Goal: Information Seeking & Learning: Learn about a topic

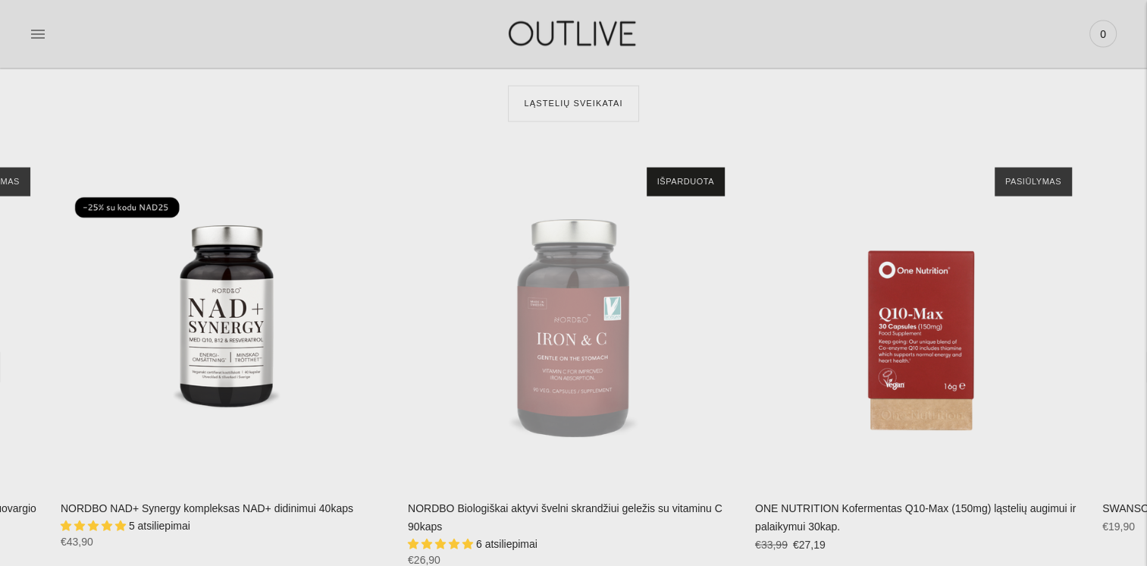
scroll to position [3260, 0]
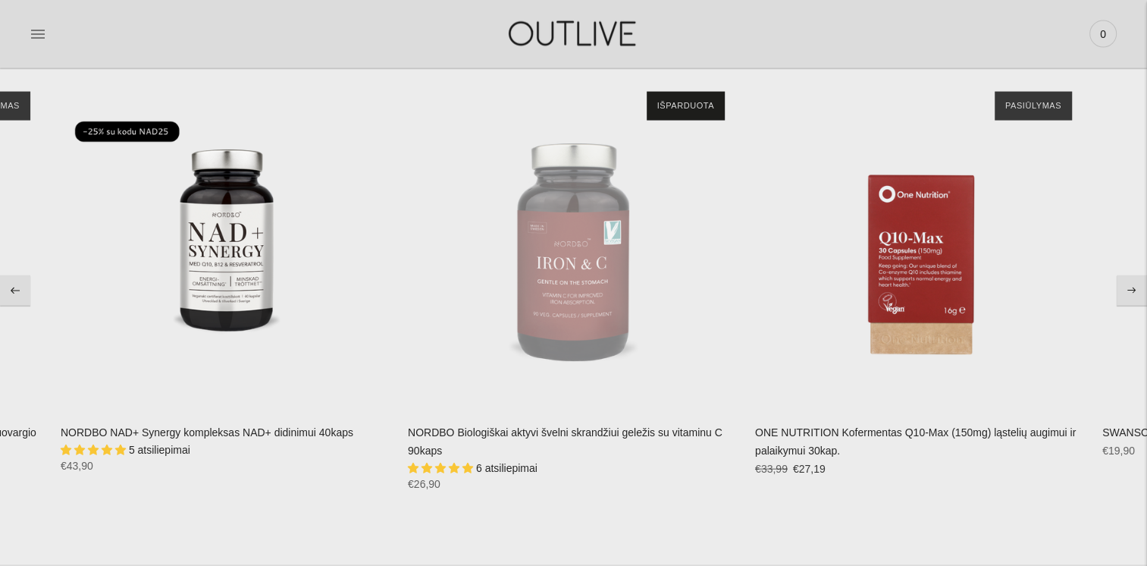
click at [521, 468] on span "6 atsiliepimai" at bounding box center [506, 468] width 61 height 12
click at [509, 469] on span "6 atsiliepimai" at bounding box center [506, 468] width 61 height 12
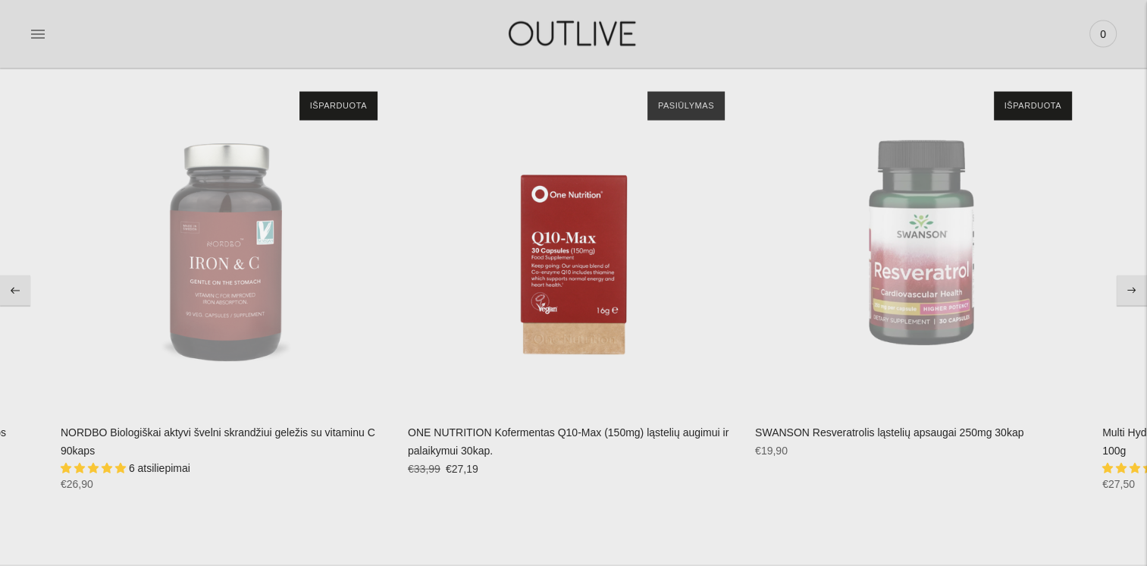
click at [155, 470] on span "6 atsiliepimai" at bounding box center [159, 468] width 61 height 12
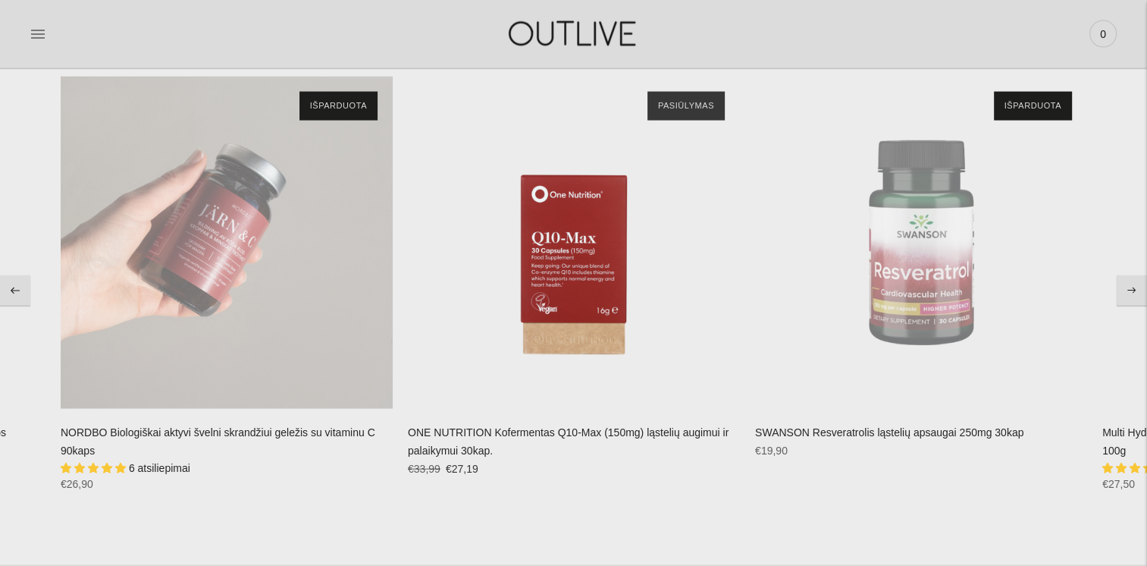
click at [230, 293] on div "NORDBO Biologiškai aktyvi švelni skrandžiui geležis su vitaminu C 90kaps\a" at bounding box center [227, 243] width 332 height 332
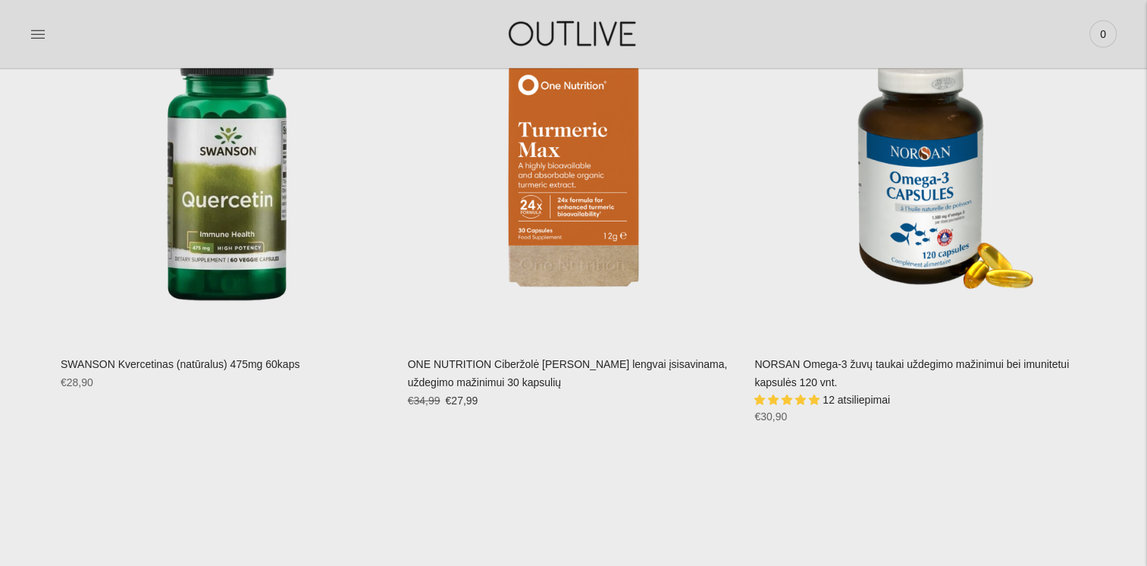
scroll to position [4701, 0]
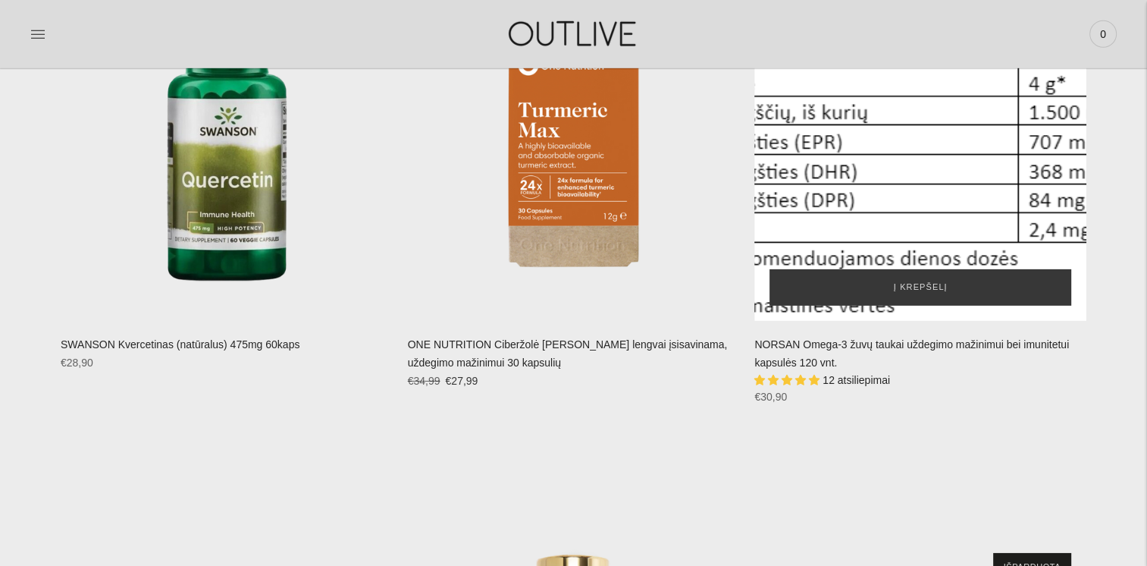
click at [917, 214] on div "NORSAN Omega-3 žuvų taukai uždegimo mažinimui bei imunitetui kapsulės 120 vnt.\a" at bounding box center [920, 155] width 332 height 332
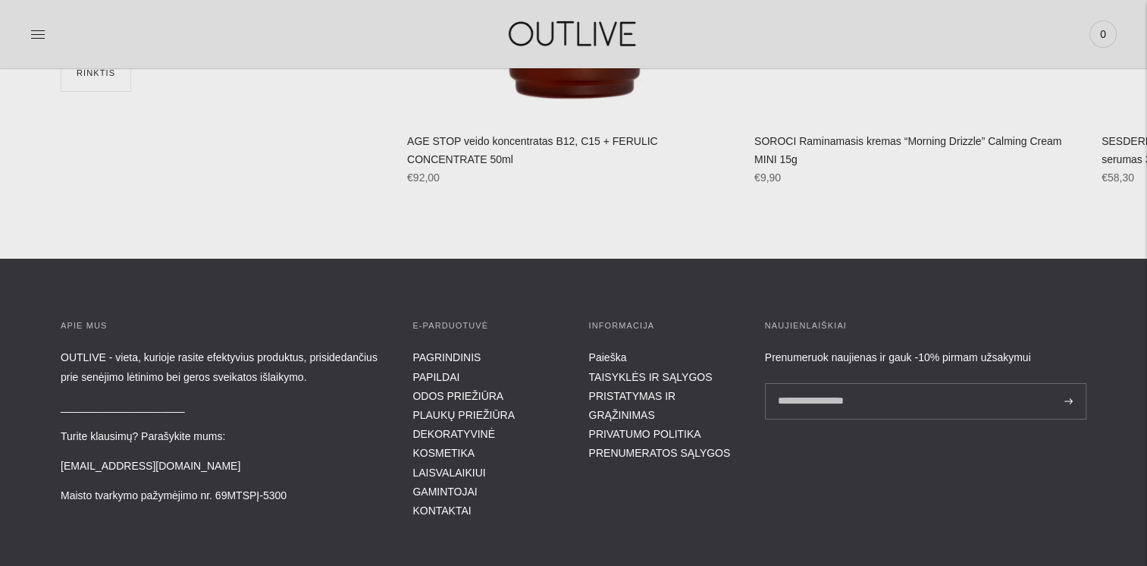
scroll to position [5535, 0]
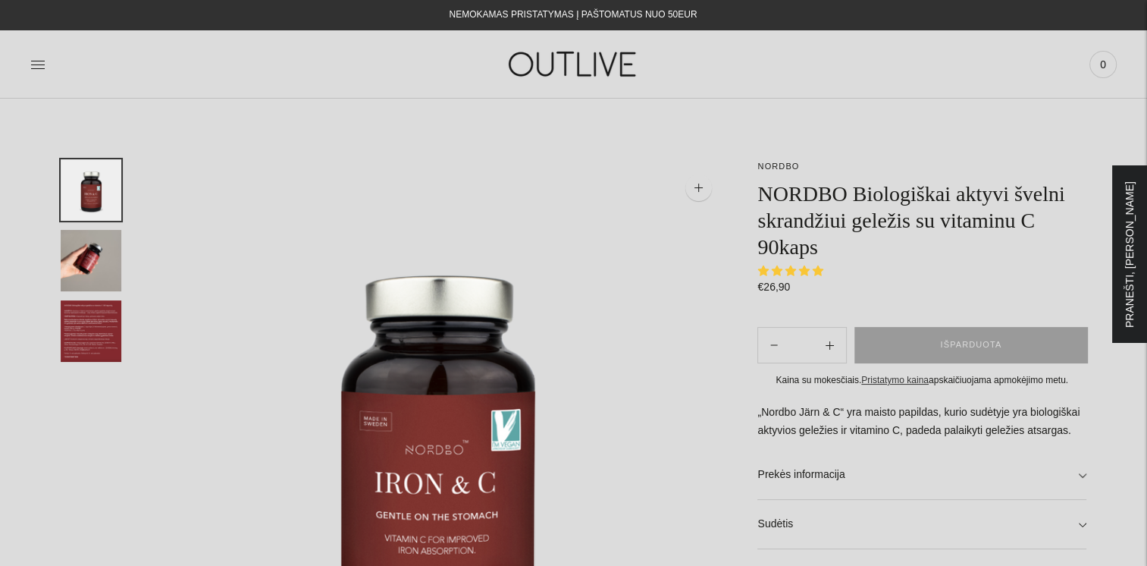
select select "**********"
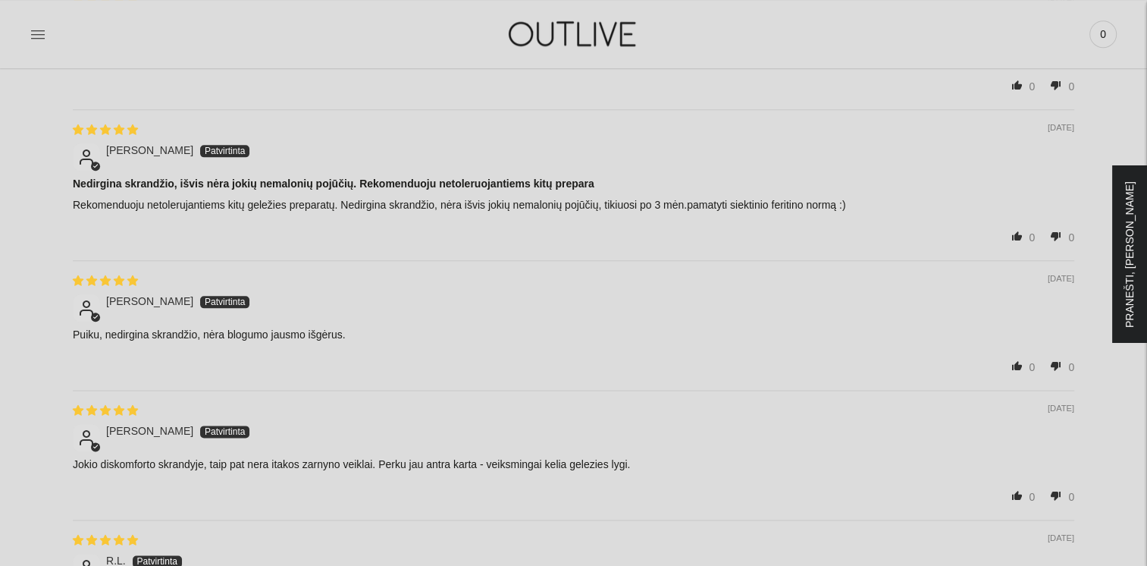
scroll to position [2123, 0]
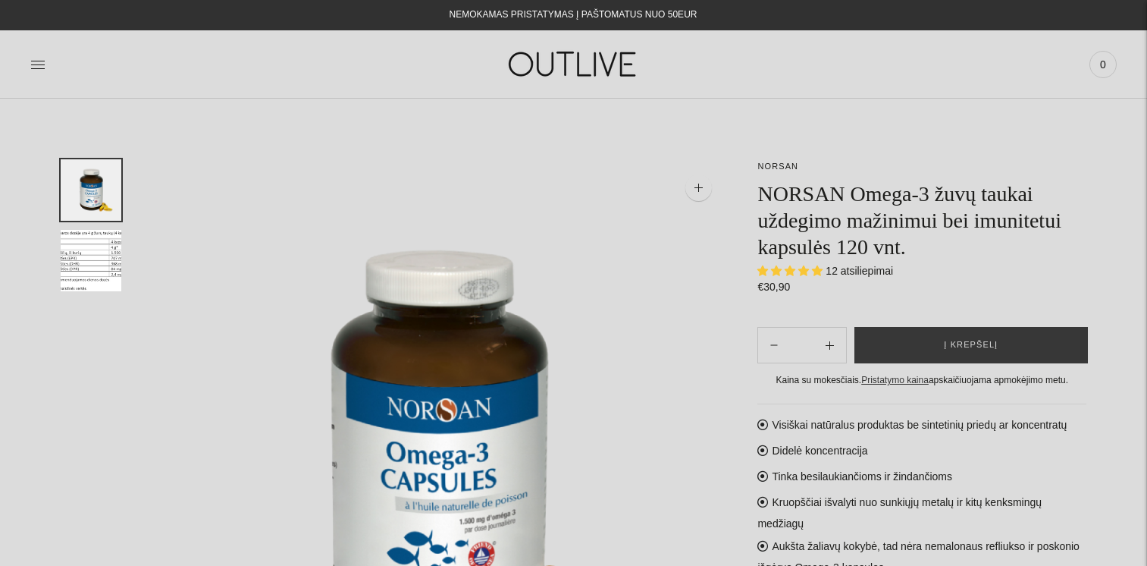
select select "**********"
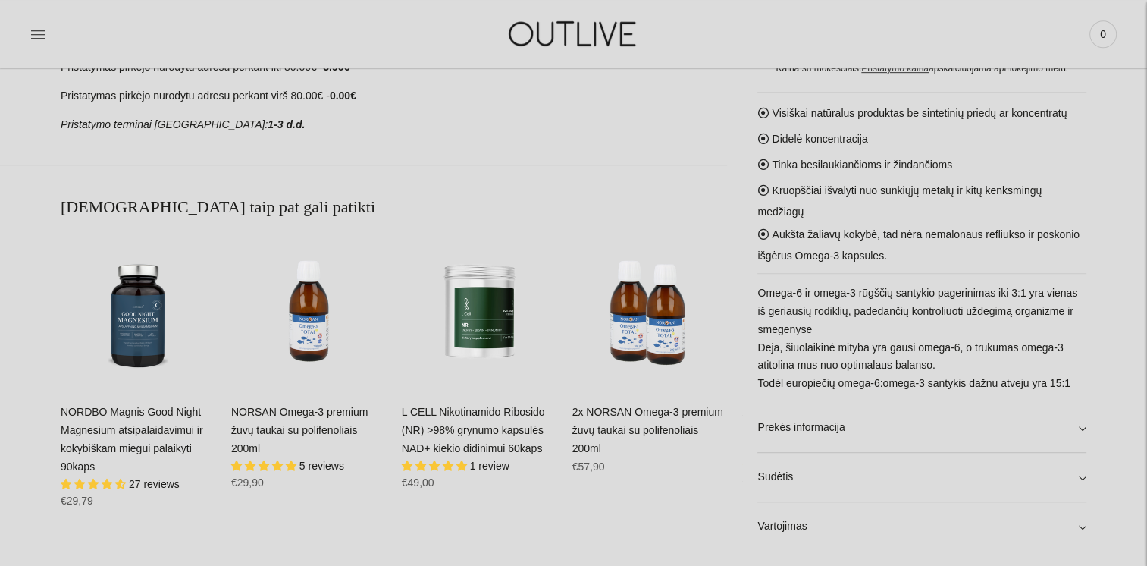
scroll to position [834, 0]
click at [779, 478] on link "Sudėtis" at bounding box center [921, 477] width 329 height 49
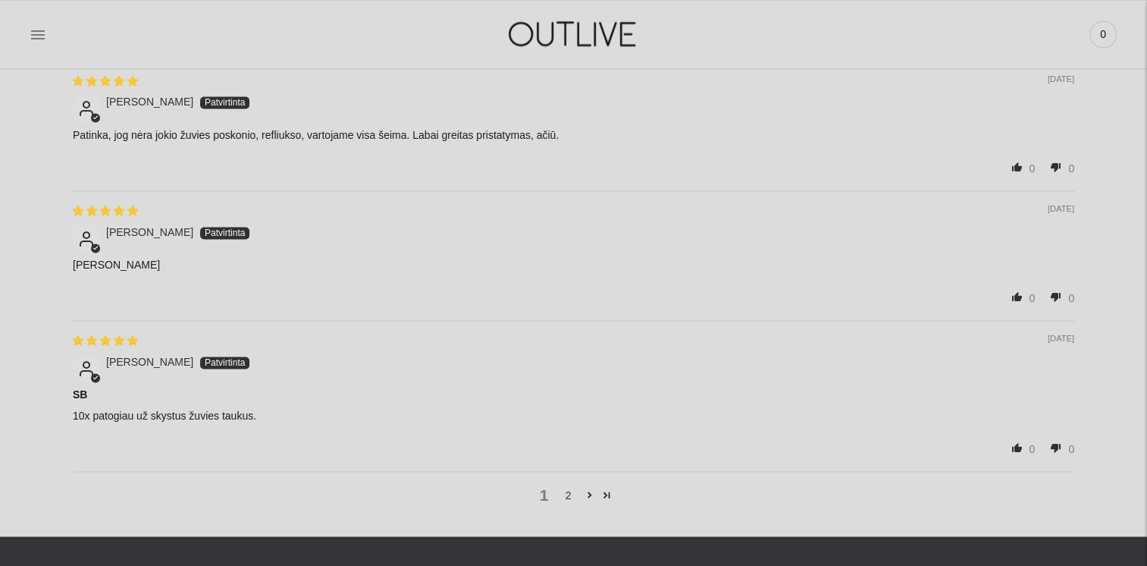
scroll to position [2274, 0]
click at [564, 487] on link "2" at bounding box center [568, 494] width 24 height 17
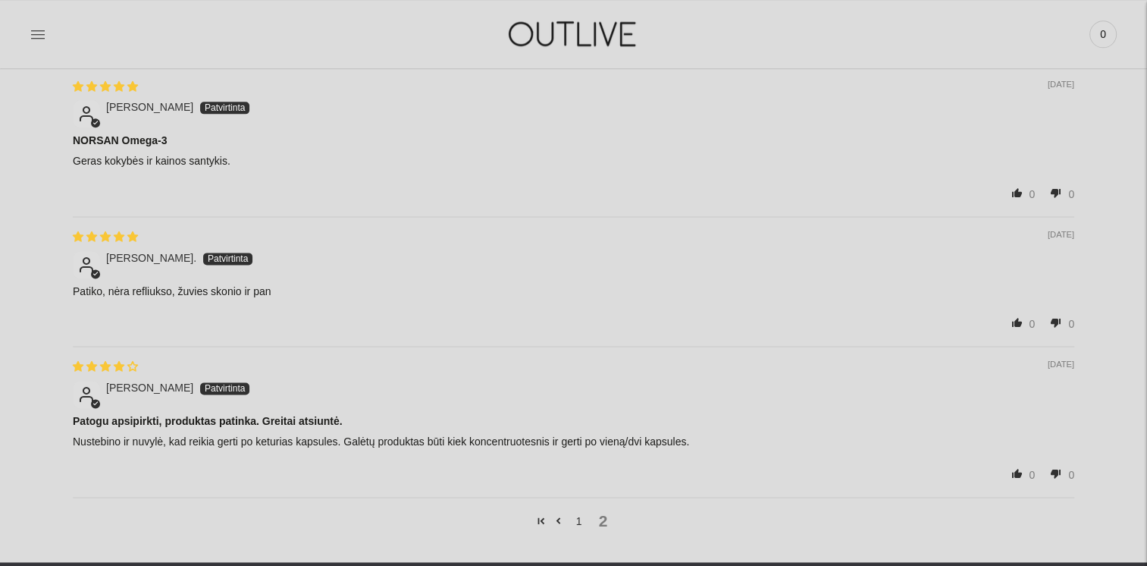
scroll to position [1923, 0]
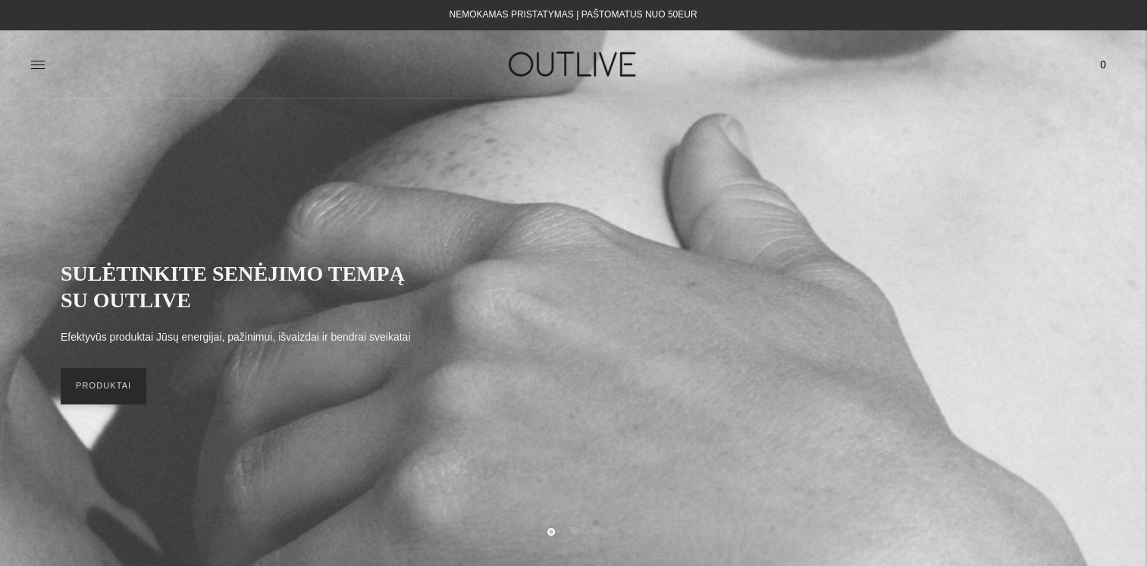
click at [124, 380] on link "PRODUKTAI" at bounding box center [104, 386] width 86 height 36
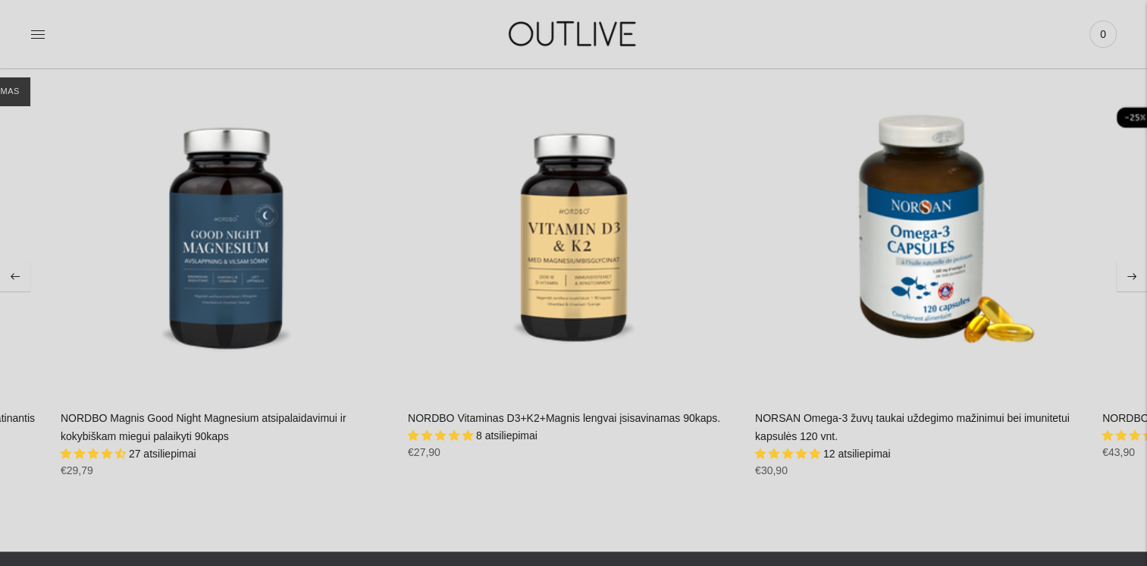
scroll to position [34420, 0]
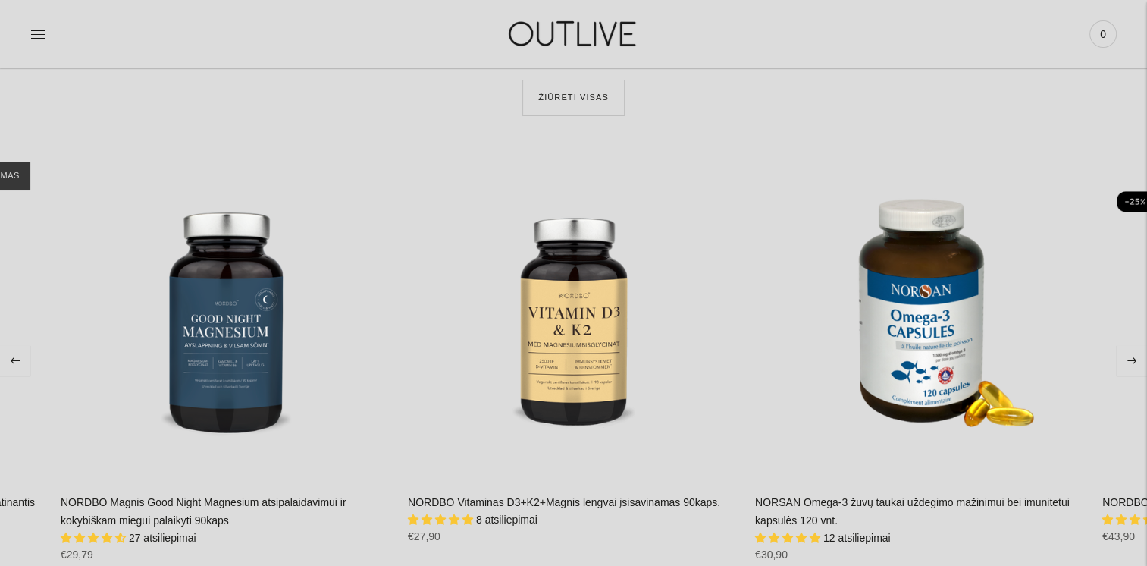
click at [1134, 357] on icon "Move to next carousel slide" at bounding box center [1131, 360] width 9 height 7
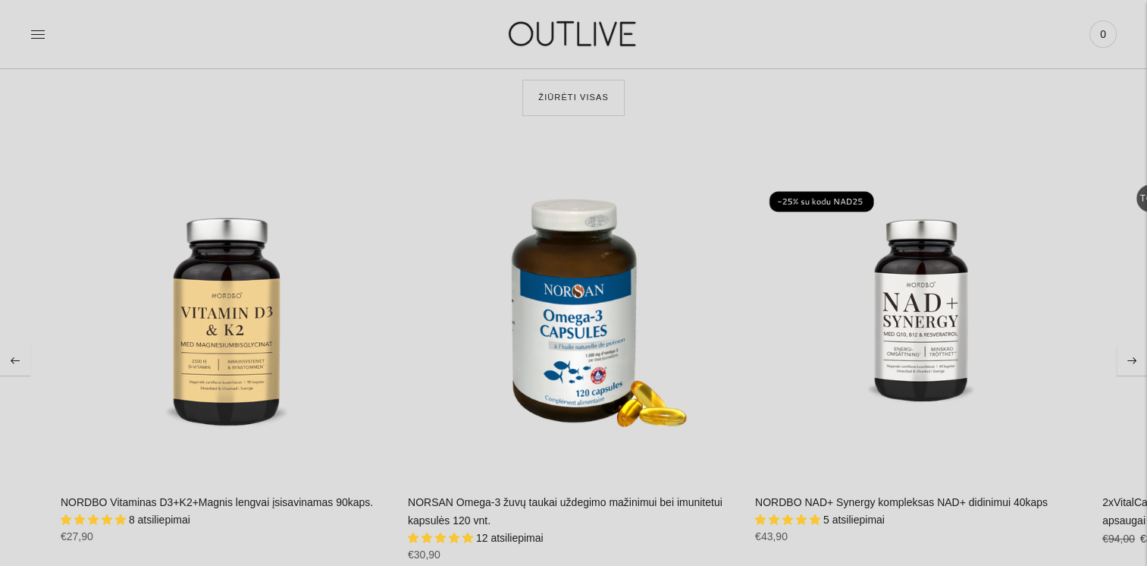
click at [1133, 357] on icon "Move to next carousel slide" at bounding box center [1131, 360] width 9 height 7
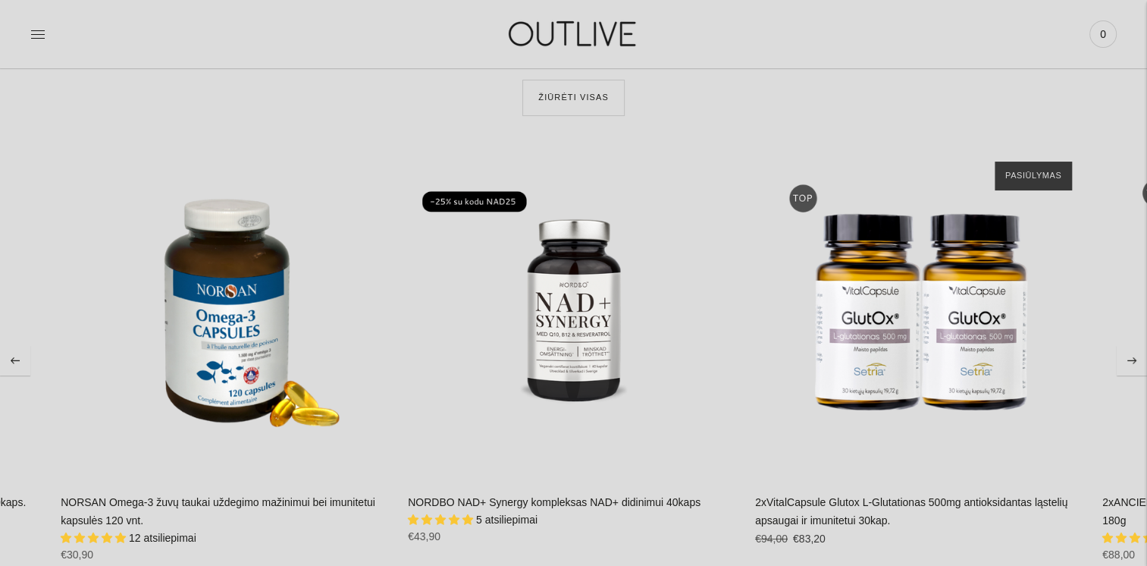
click at [1133, 357] on icon "Move to next carousel slide" at bounding box center [1131, 360] width 9 height 7
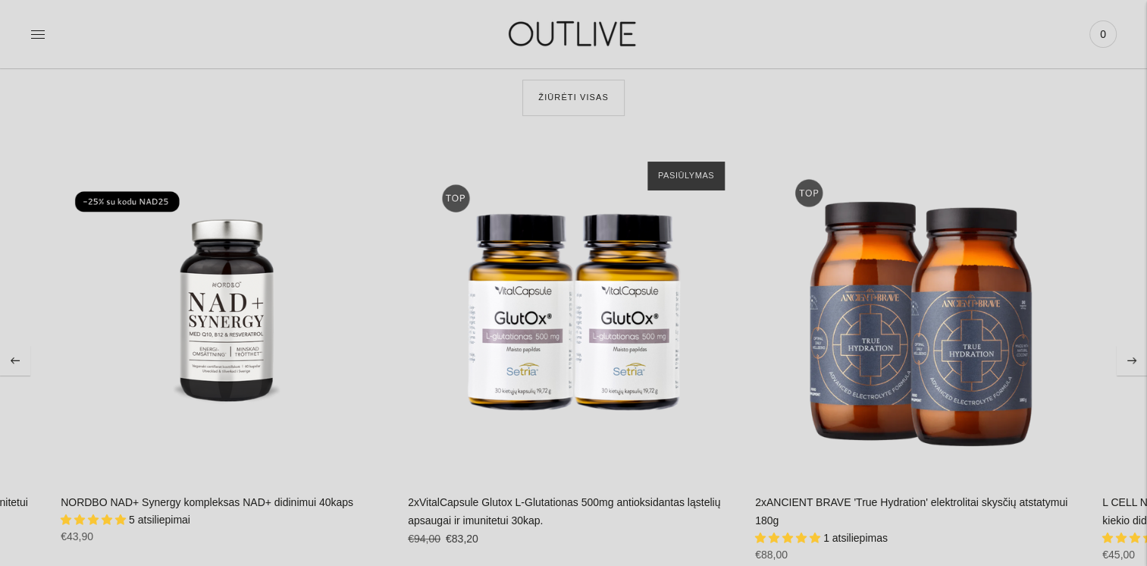
click at [1133, 357] on icon "Move to next carousel slide" at bounding box center [1131, 360] width 9 height 7
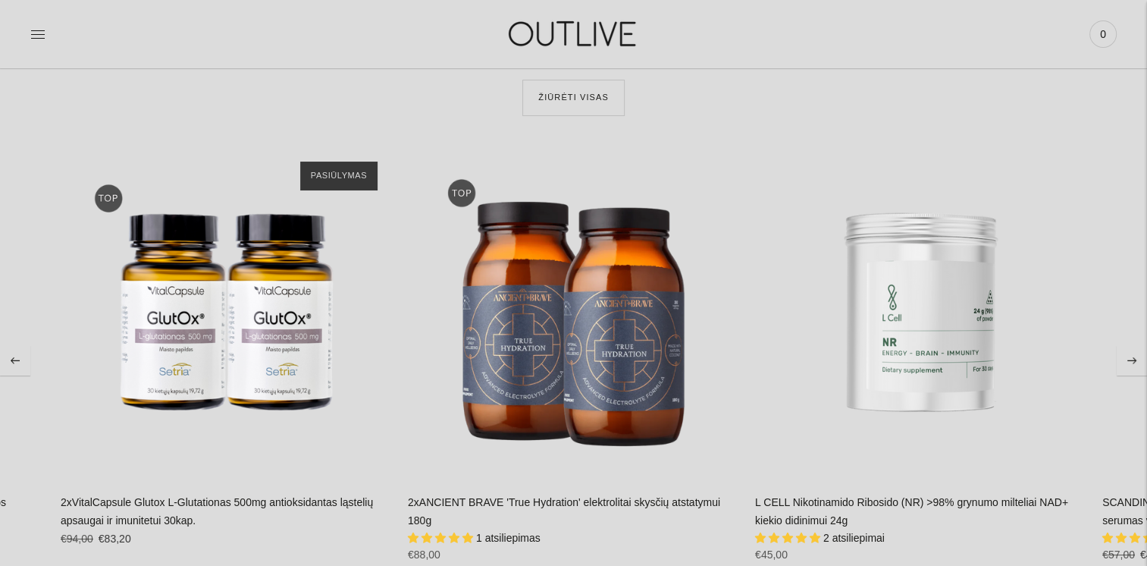
click at [1133, 357] on icon "Move to next carousel slide" at bounding box center [1131, 360] width 9 height 7
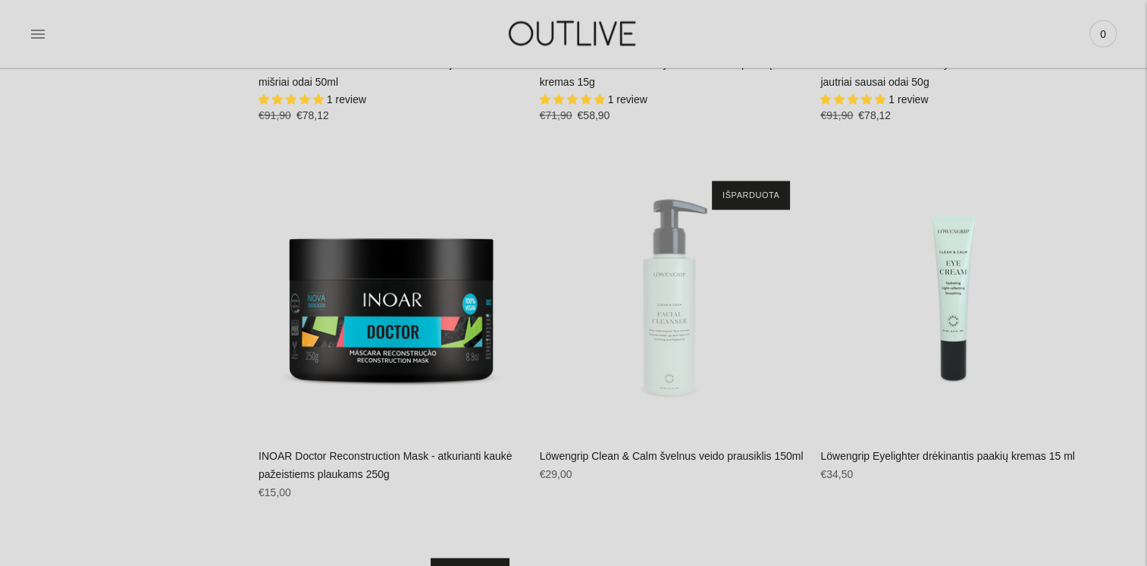
scroll to position [31463, 0]
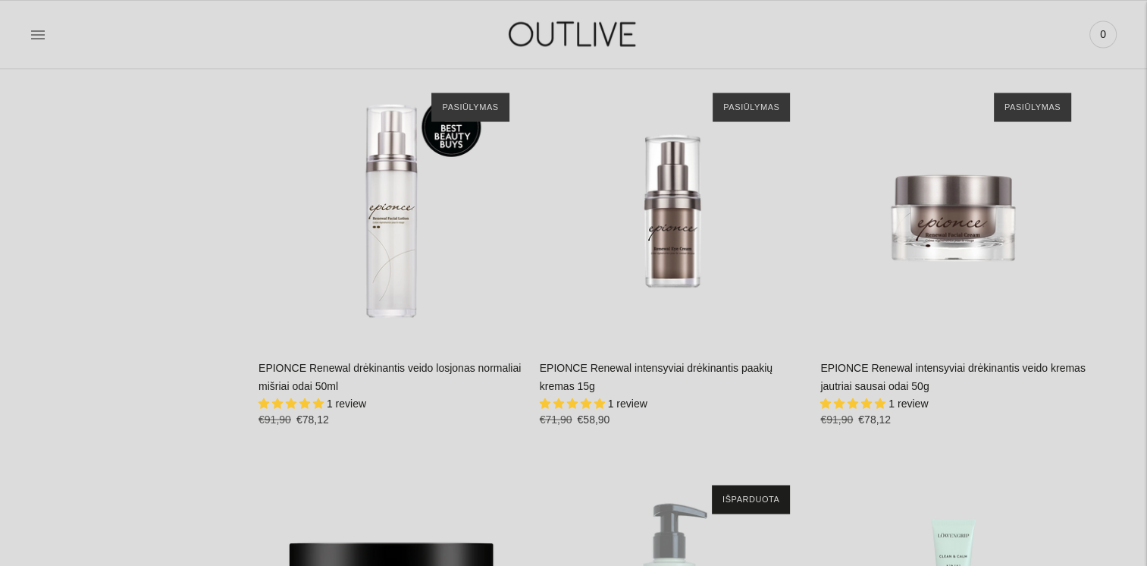
click at [29, 28] on div "PAGRINDINIS PAPILDAI Visi papildai Antioksidantai Dirbantiems ofise Ekologiška …" at bounding box center [573, 34] width 1147 height 52
